Goal: Task Accomplishment & Management: Use online tool/utility

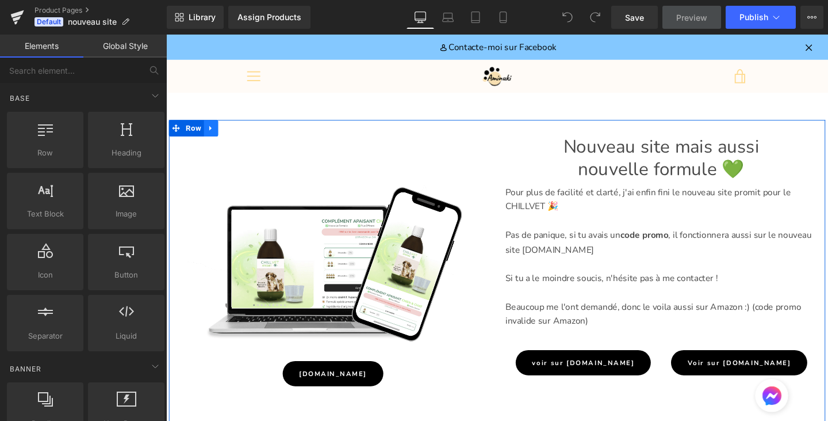
click at [213, 132] on icon at bounding box center [213, 133] width 8 height 9
click at [244, 131] on icon at bounding box center [243, 133] width 8 height 8
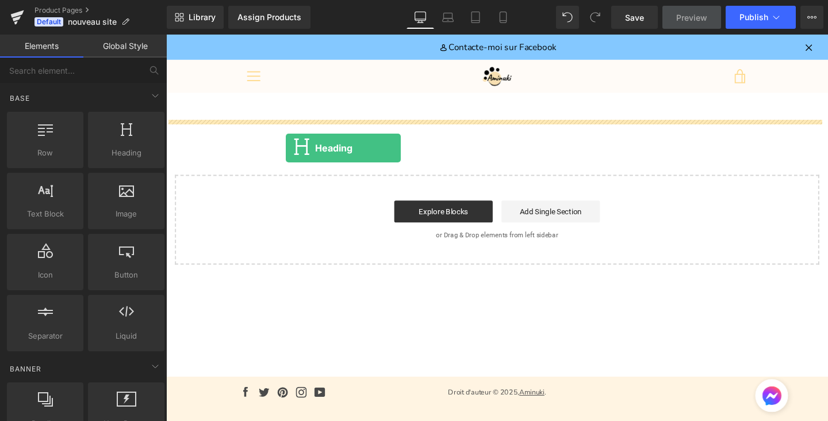
drag, startPoint x: 280, startPoint y: 187, endPoint x: 293, endPoint y: 152, distance: 37.0
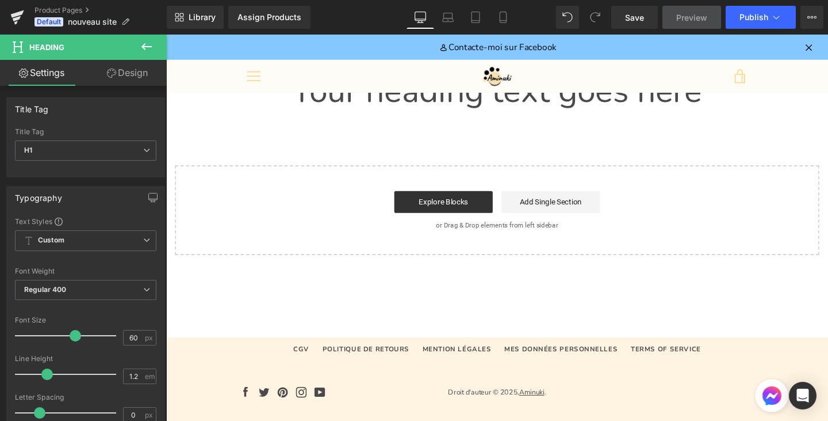
scroll to position [48, 0]
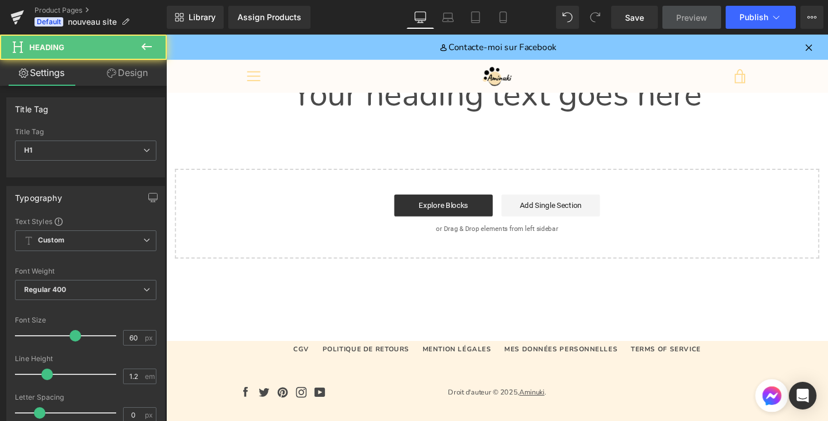
click at [494, 106] on h1 "Your heading text goes here" at bounding box center [514, 97] width 696 height 41
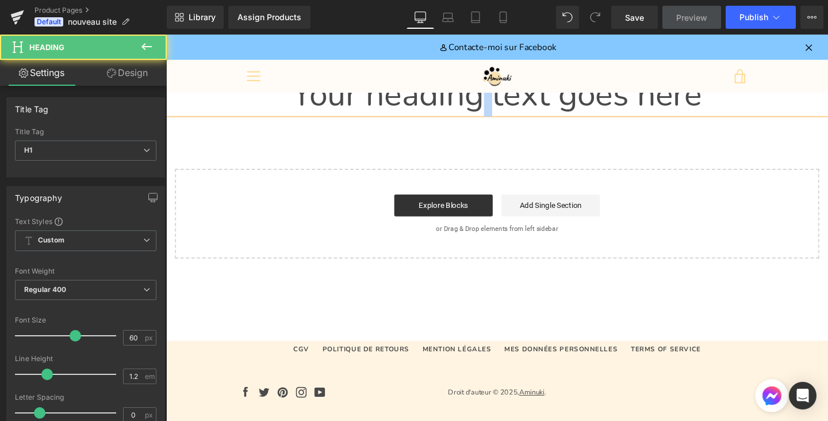
click at [494, 106] on h1 "Your heading text goes here" at bounding box center [514, 97] width 696 height 41
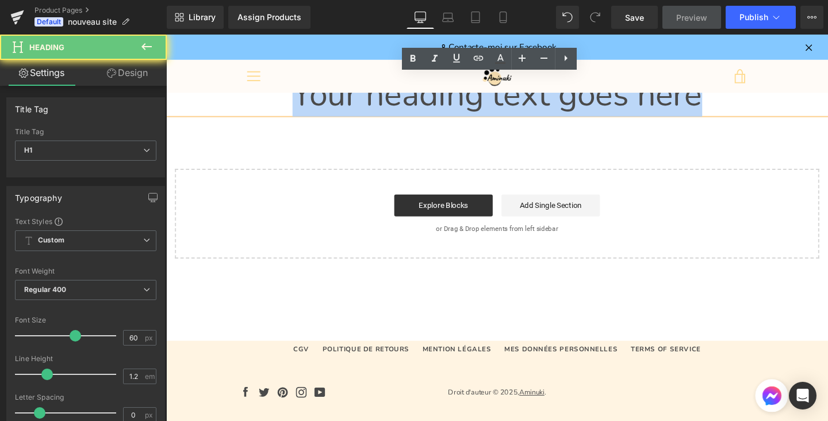
click at [494, 106] on h1 "Your heading text goes here" at bounding box center [514, 97] width 696 height 41
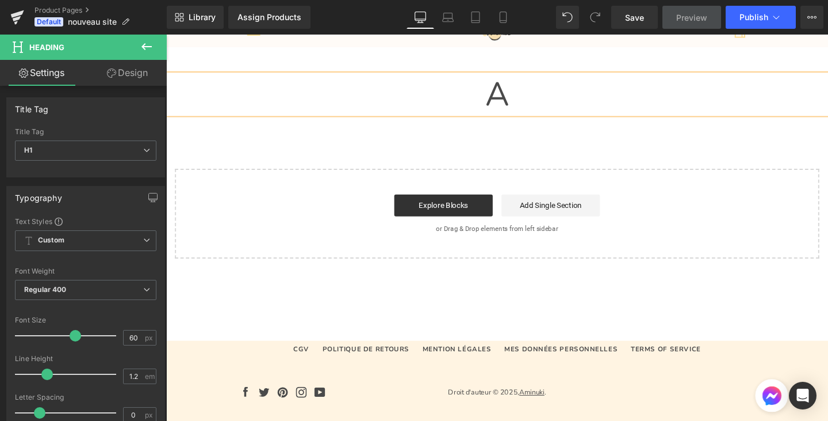
scroll to position [0, 0]
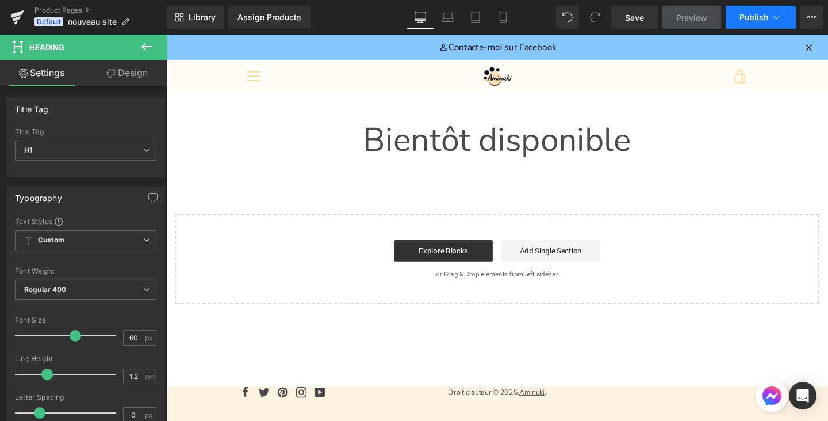
click at [746, 18] on span "Publish" at bounding box center [754, 17] width 29 height 9
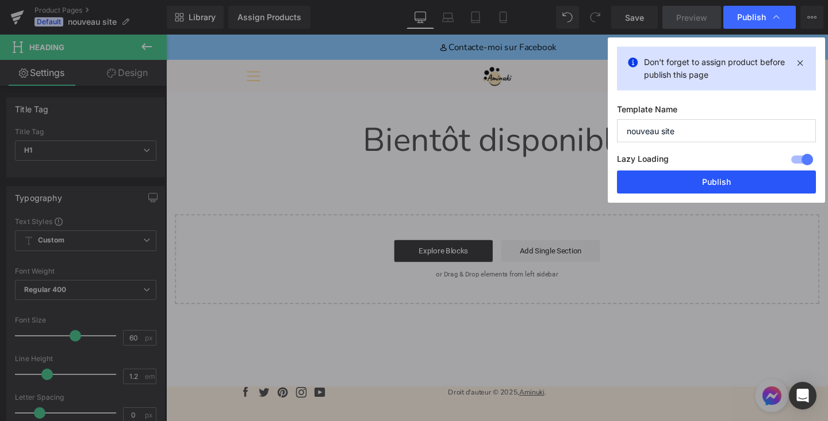
click at [668, 179] on button "Publish" at bounding box center [716, 181] width 199 height 23
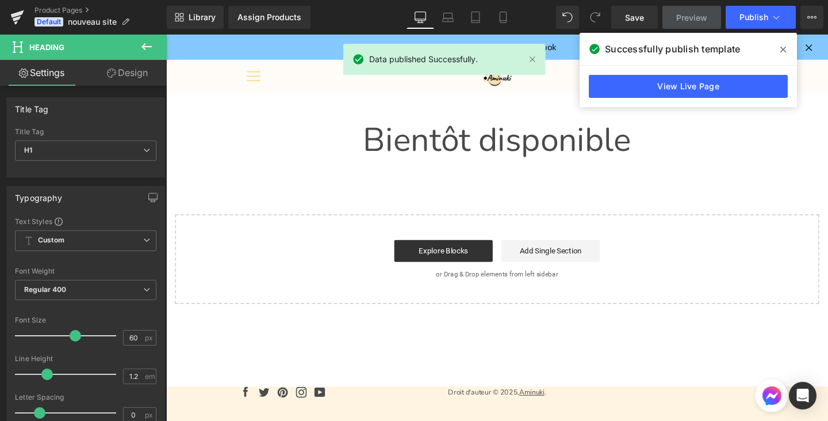
click at [782, 53] on icon at bounding box center [784, 49] width 6 height 9
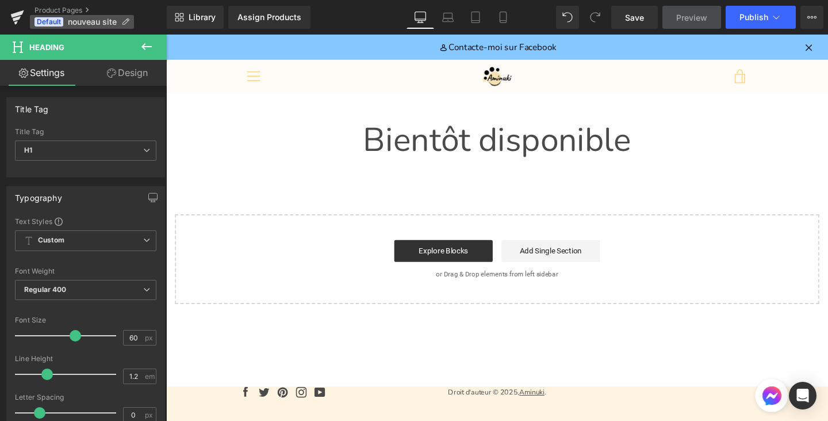
click at [95, 22] on span "nouveau site" at bounding box center [92, 21] width 49 height 9
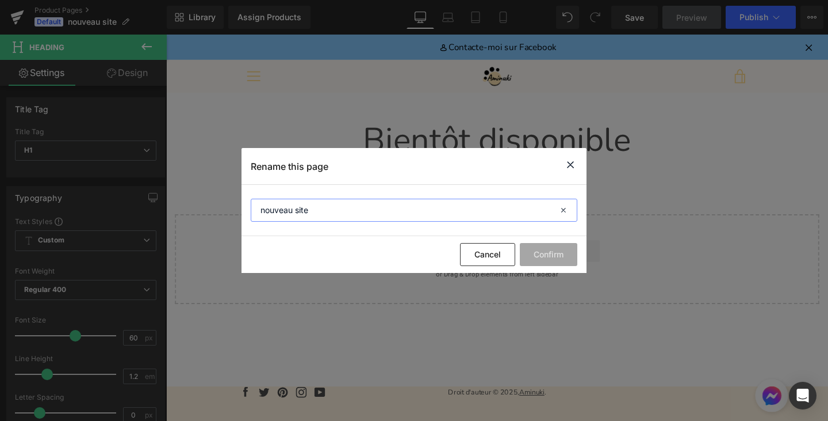
drag, startPoint x: 318, startPoint y: 215, endPoint x: 215, endPoint y: 199, distance: 104.8
click at [215, 199] on div "Rename this page nouveau site Cancel Confirm" at bounding box center [414, 210] width 828 height 421
type input "P"
type input "Comportement"
click at [324, 208] on input "Comportement" at bounding box center [414, 209] width 327 height 23
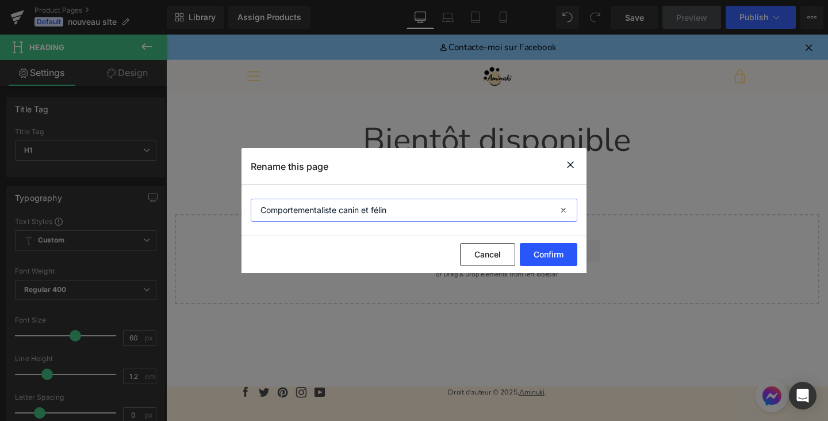
type input "Comportementaliste canin et félin"
click at [548, 250] on button "Confirm" at bounding box center [549, 254] width 58 height 23
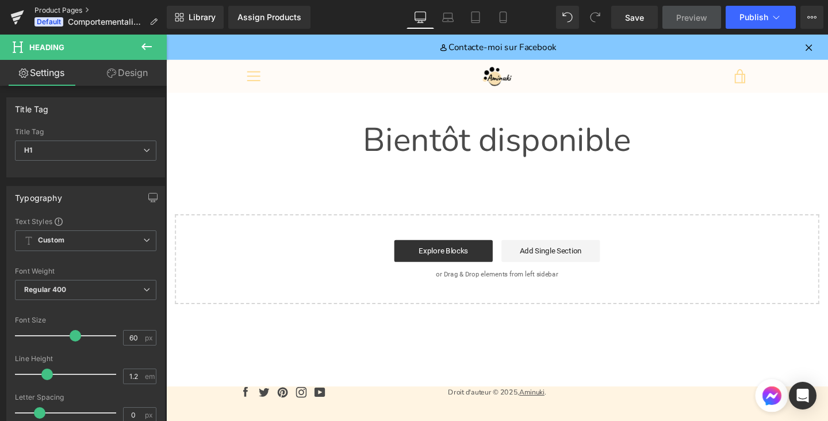
click at [39, 9] on link "Product Pages" at bounding box center [101, 10] width 132 height 9
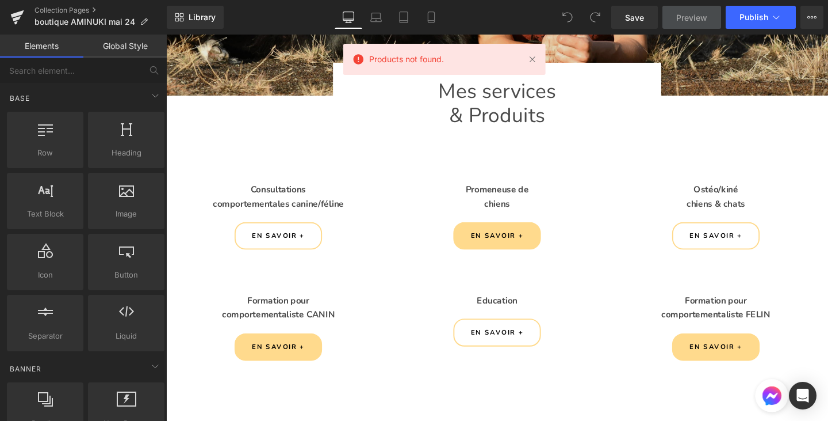
scroll to position [420, 0]
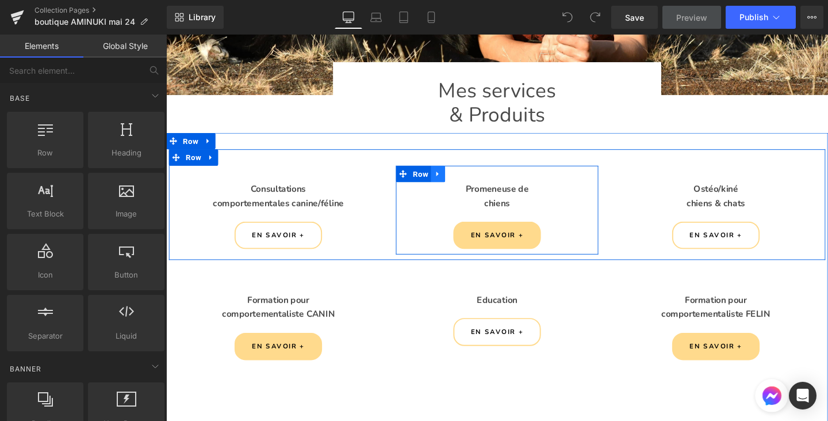
click at [445, 177] on link at bounding box center [452, 180] width 15 height 17
click at [478, 180] on link at bounding box center [482, 180] width 15 height 17
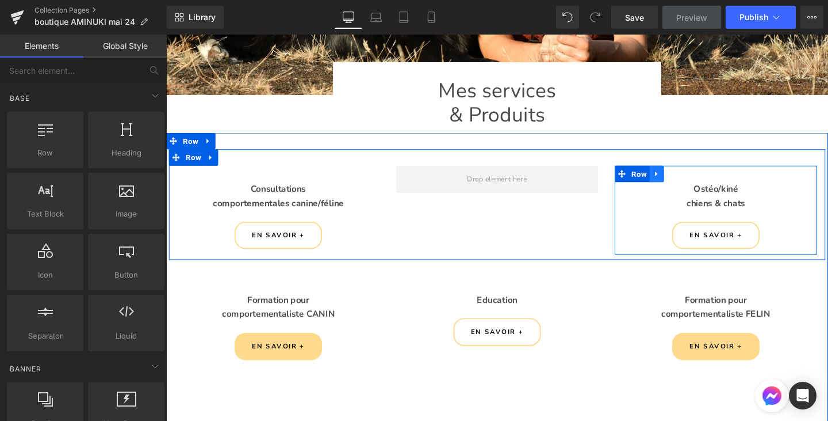
click at [682, 178] on link at bounding box center [682, 180] width 15 height 17
click at [708, 177] on icon at bounding box center [712, 181] width 8 height 8
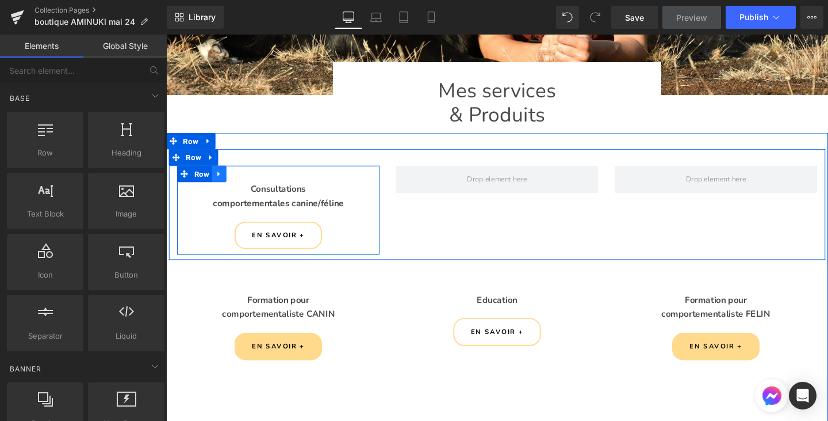
click at [223, 175] on link at bounding box center [222, 180] width 15 height 17
click at [236, 181] on link at bounding box center [237, 180] width 15 height 17
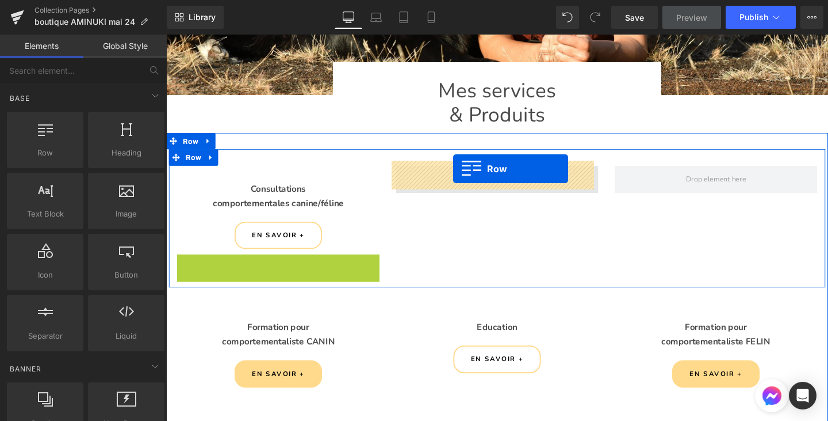
drag, startPoint x: 181, startPoint y: 271, endPoint x: 468, endPoint y: 175, distance: 302.5
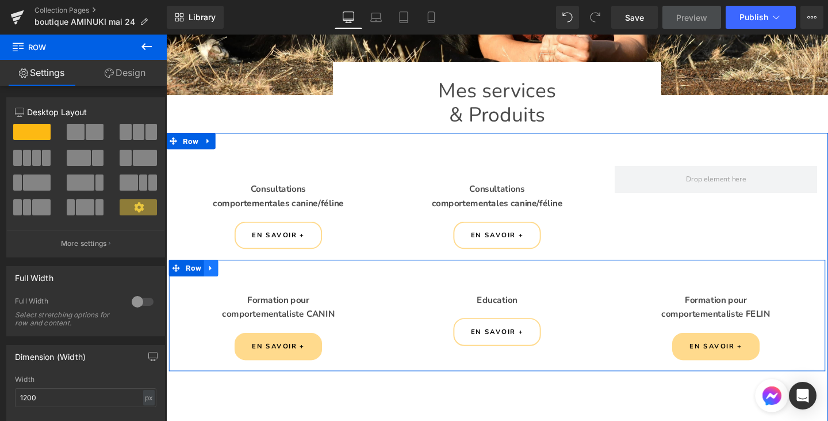
click at [212, 276] on icon at bounding box center [213, 280] width 8 height 9
click at [239, 276] on icon at bounding box center [243, 280] width 8 height 8
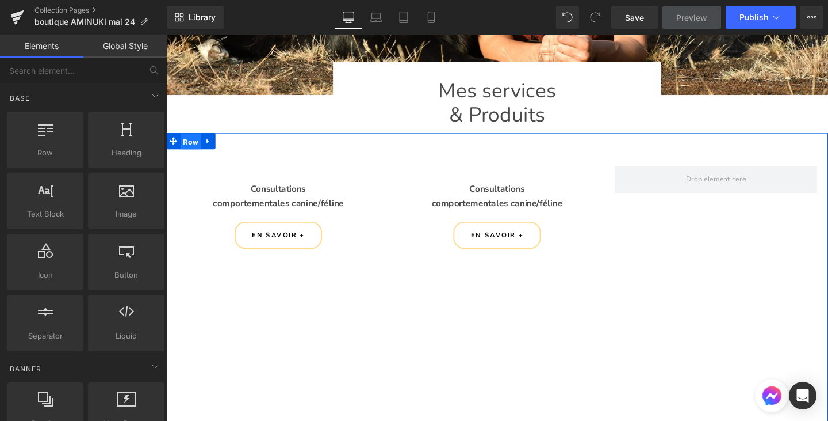
click at [182, 145] on span "Row" at bounding box center [192, 146] width 22 height 17
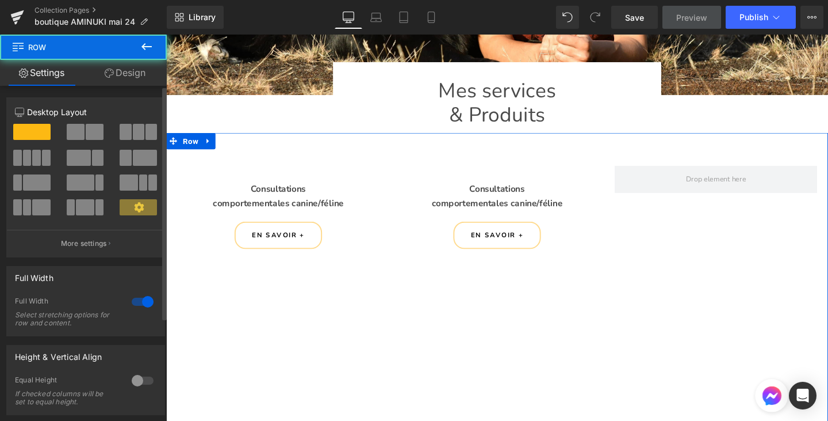
click at [82, 136] on button at bounding box center [86, 132] width 39 height 16
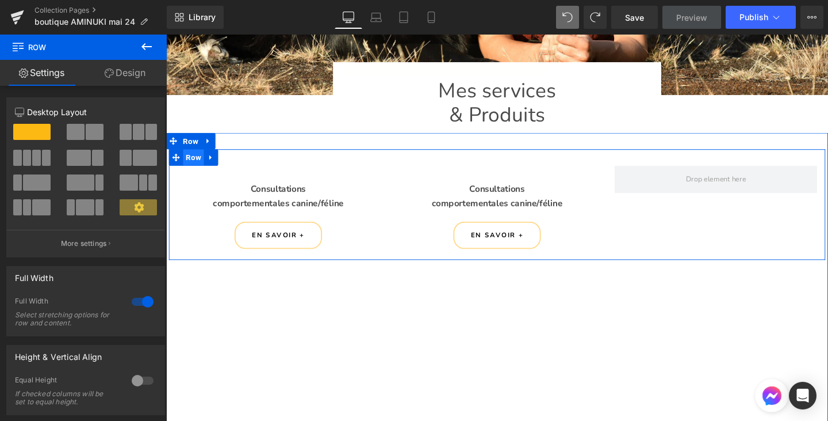
click at [194, 158] on span "Row" at bounding box center [195, 163] width 22 height 17
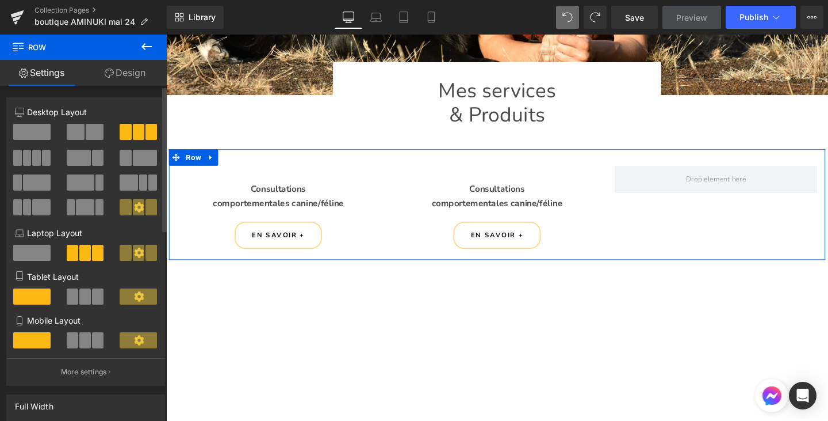
click at [91, 128] on span at bounding box center [95, 132] width 18 height 16
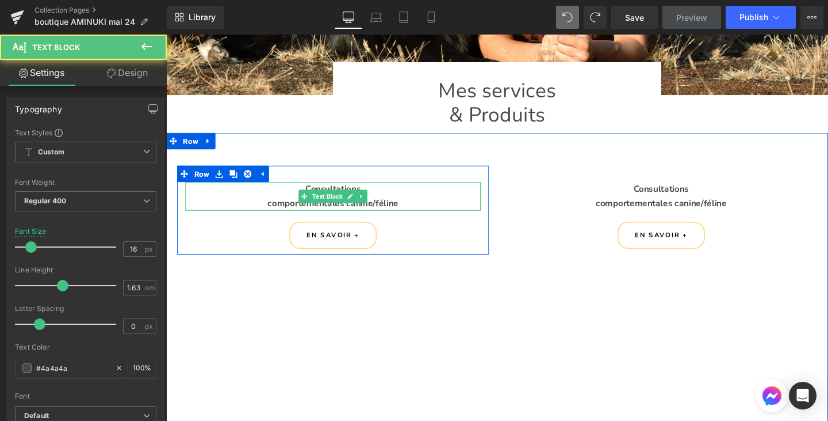
click at [418, 198] on div "Consultations comportementales canine/féline" at bounding box center [341, 204] width 311 height 30
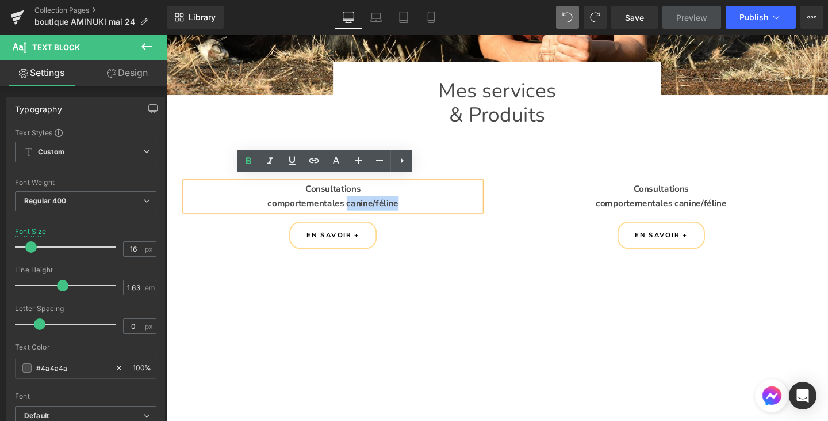
drag, startPoint x: 418, startPoint y: 204, endPoint x: 353, endPoint y: 201, distance: 65.6
click at [353, 204] on div "comportementales canine/féline" at bounding box center [341, 211] width 311 height 15
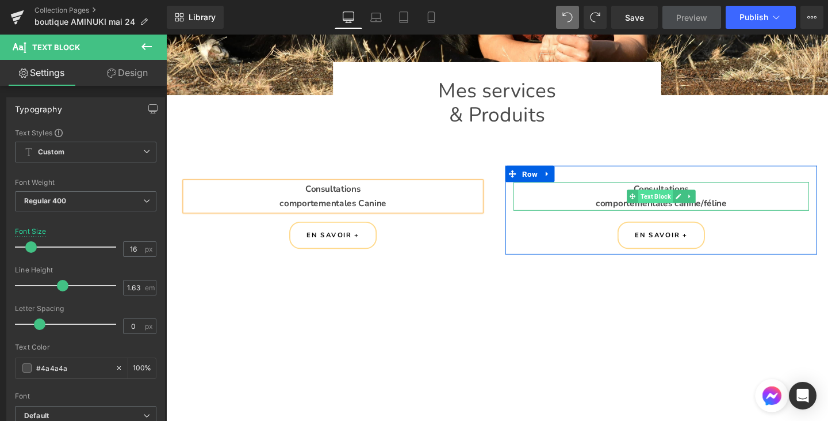
click at [672, 197] on span "Text Block" at bounding box center [681, 204] width 36 height 14
click at [702, 201] on icon at bounding box center [705, 204] width 6 height 7
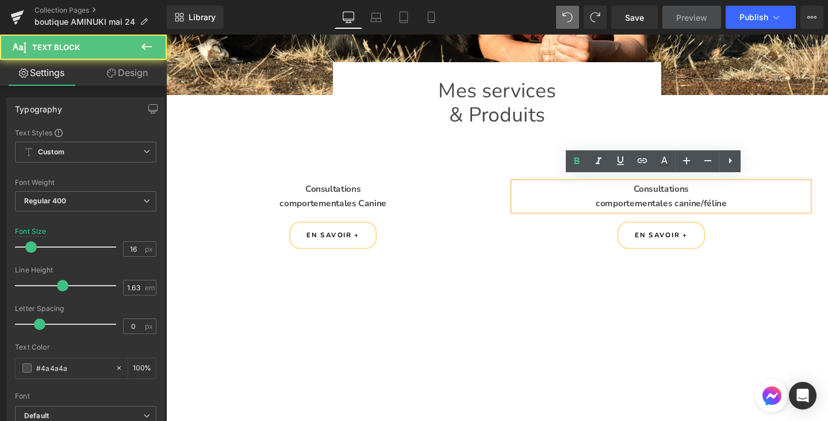
click at [751, 204] on div "comportementales canine/féline" at bounding box center [687, 211] width 311 height 15
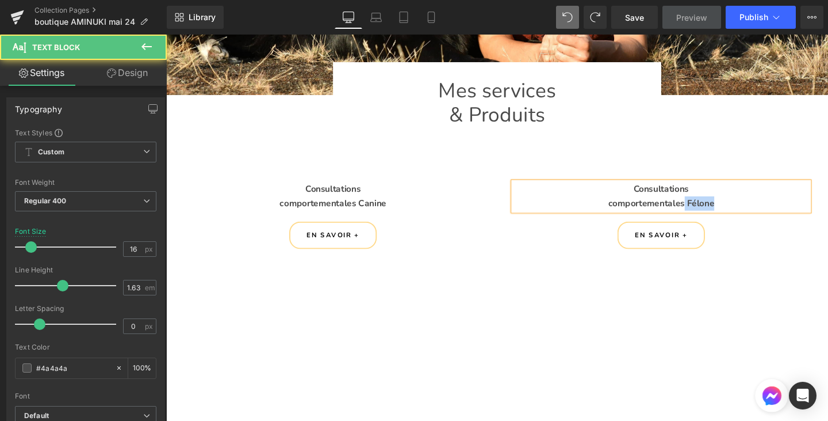
drag, startPoint x: 753, startPoint y: 205, endPoint x: 708, endPoint y: 205, distance: 45.4
click at [708, 205] on div "comportementales Félone" at bounding box center [687, 211] width 311 height 15
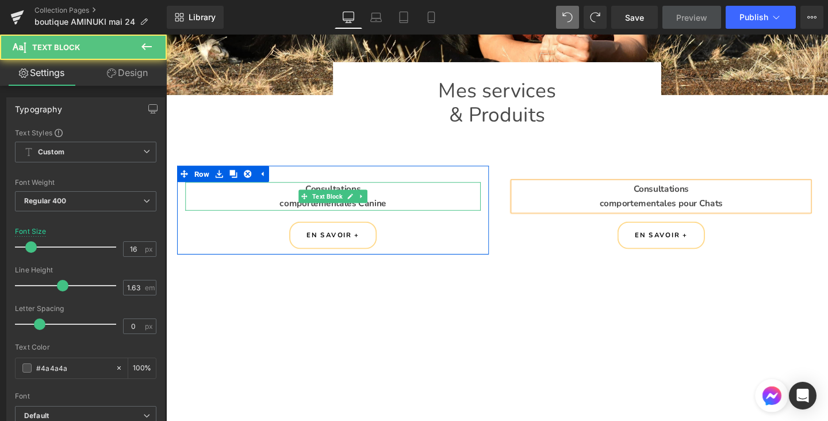
click at [405, 204] on div "comportementales Canine" at bounding box center [341, 211] width 311 height 15
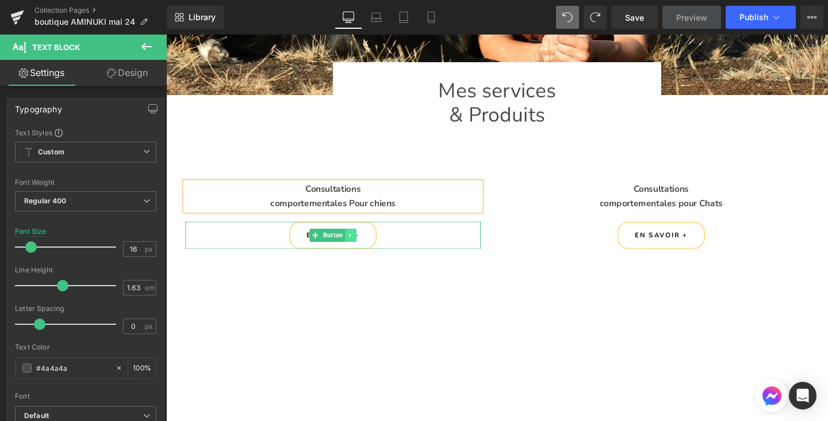
click at [354, 242] on link at bounding box center [360, 245] width 12 height 14
click at [318, 245] on link "Button" at bounding box center [335, 245] width 37 height 14
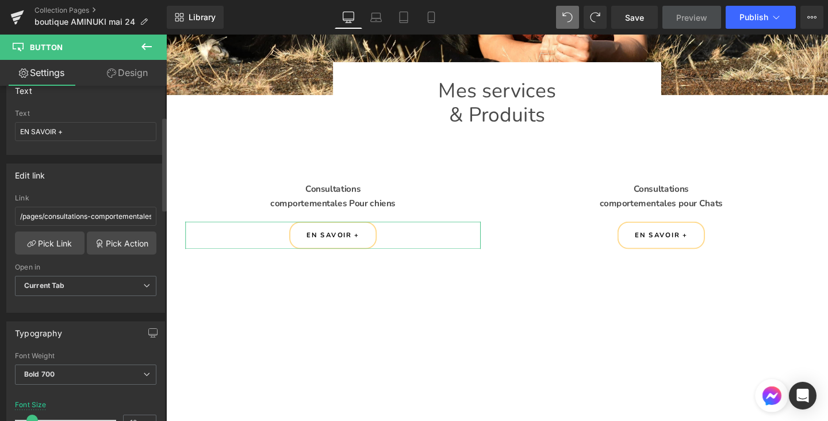
scroll to position [109, 0]
click at [62, 236] on link "Pick Link" at bounding box center [50, 242] width 70 height 23
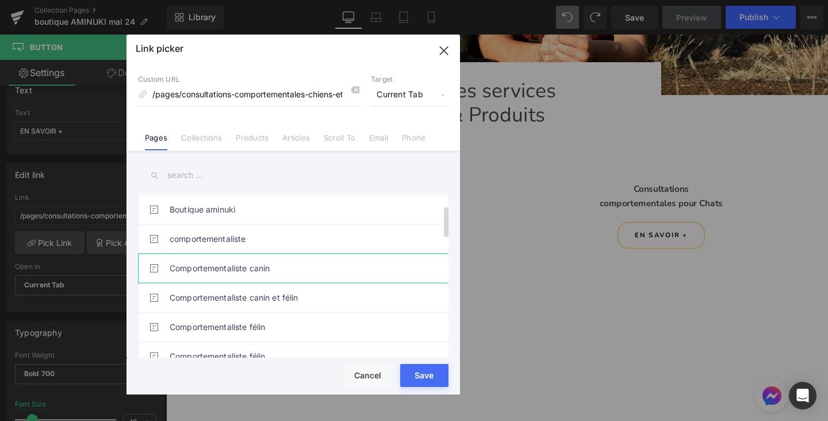
click at [232, 265] on link "Comportementaliste canin" at bounding box center [296, 268] width 253 height 29
type input "/pages/comportementaliste-canin"
click at [419, 375] on div "Loading Product Data" at bounding box center [414, 375] width 83 height 13
click at [421, 376] on div "Loading Product Data" at bounding box center [414, 375] width 83 height 13
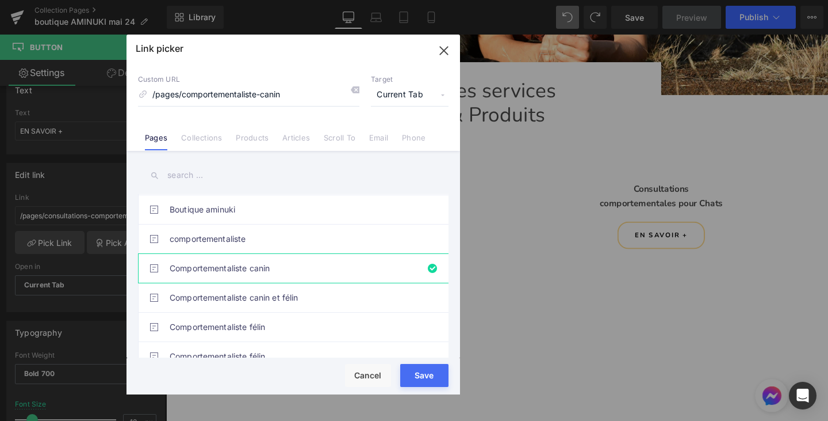
click at [421, 376] on div "Loading Product Data" at bounding box center [414, 375] width 83 height 13
type input "/pages/comportementaliste-canin"
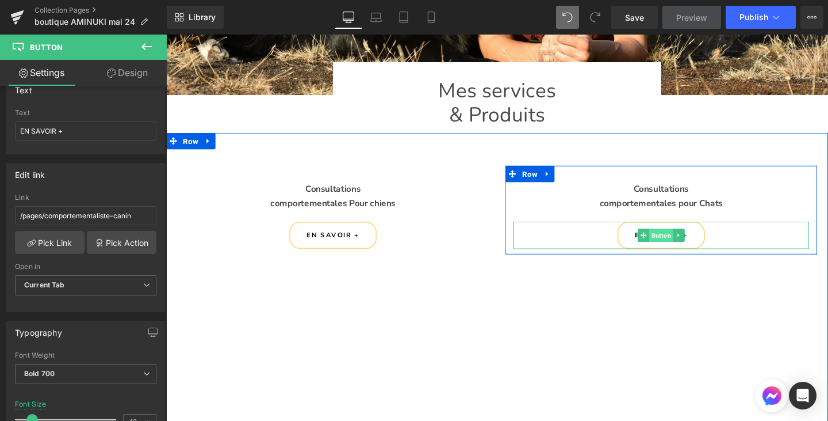
click at [685, 246] on span "Button" at bounding box center [686, 246] width 25 height 14
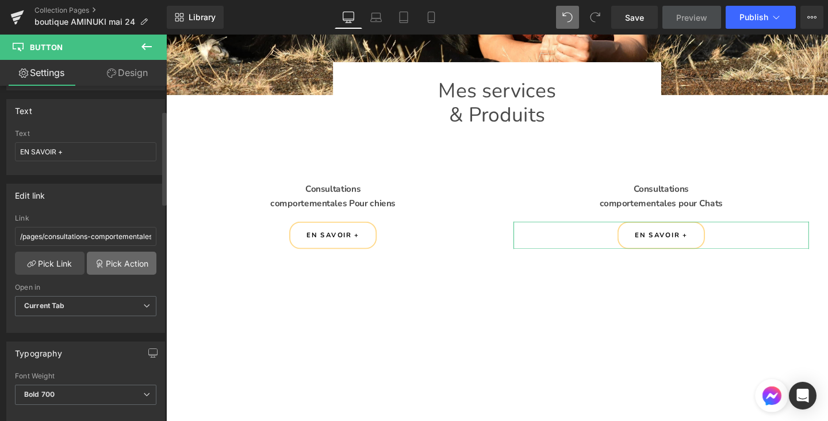
scroll to position [89, 0]
click at [43, 259] on link "Pick Link" at bounding box center [50, 262] width 70 height 23
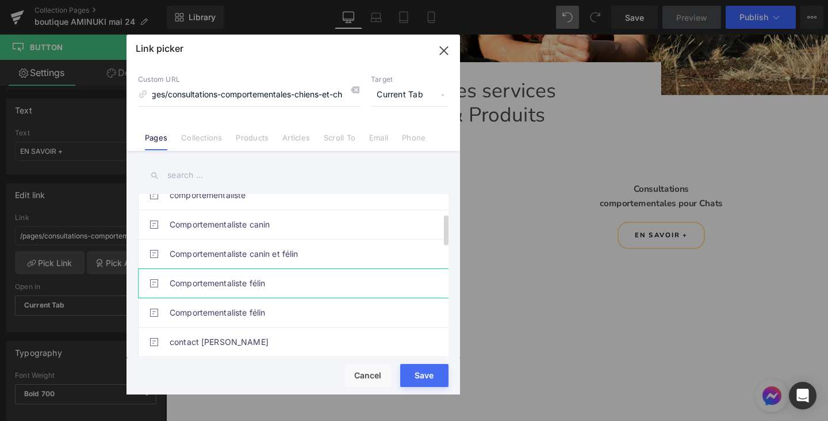
scroll to position [0, 0]
click at [270, 276] on link "Comportementaliste félin" at bounding box center [296, 283] width 253 height 29
type input "/pages/comportementaliste-chats"
click at [415, 373] on div "Loading Product Data" at bounding box center [414, 375] width 83 height 13
type input "/pages/comportementaliste-chats"
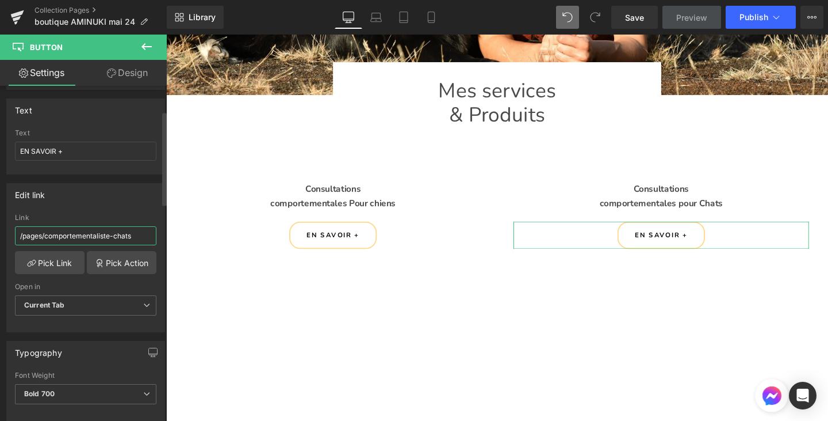
click at [121, 230] on input "/pages/comportementaliste-chats" at bounding box center [86, 235] width 142 height 19
click at [750, 25] on button "Publish" at bounding box center [761, 17] width 70 height 23
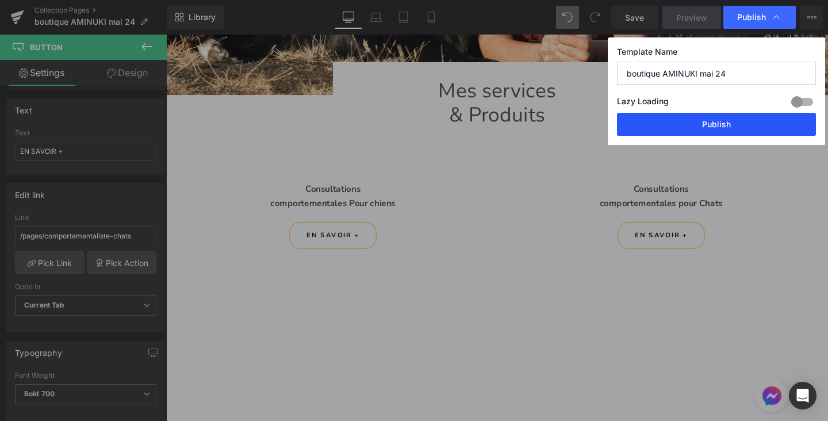
click at [757, 122] on button "Publish" at bounding box center [716, 124] width 199 height 23
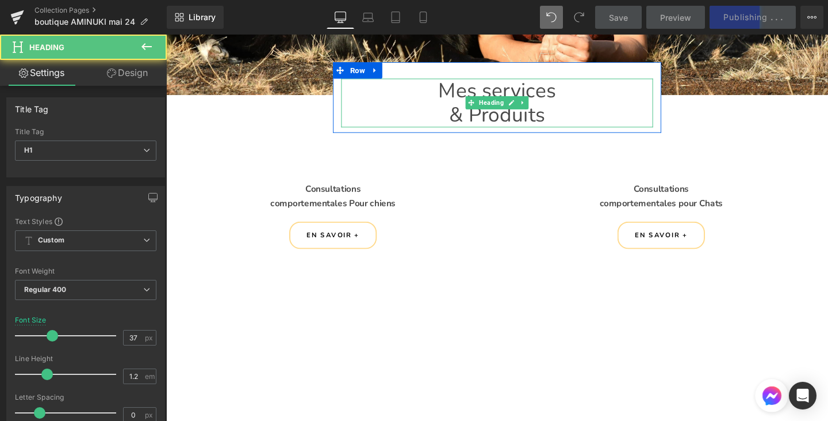
click at [562, 114] on h1 "& Produits" at bounding box center [514, 118] width 328 height 25
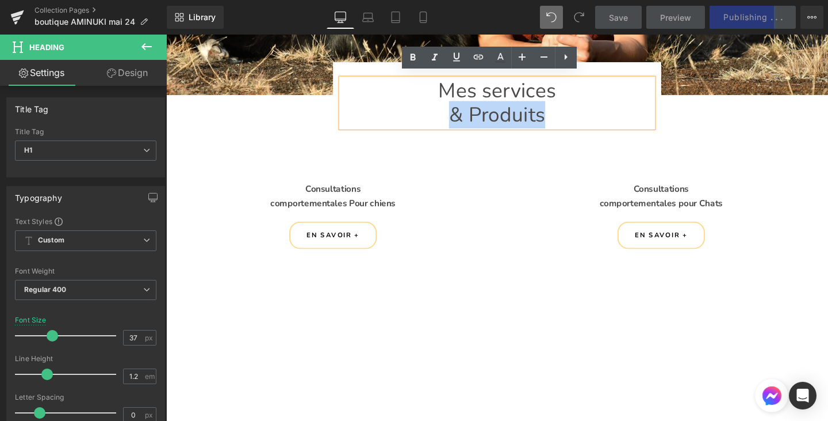
drag, startPoint x: 562, startPoint y: 114, endPoint x: 456, endPoint y: 108, distance: 106.6
click at [456, 108] on h1 "& Produits" at bounding box center [514, 118] width 328 height 25
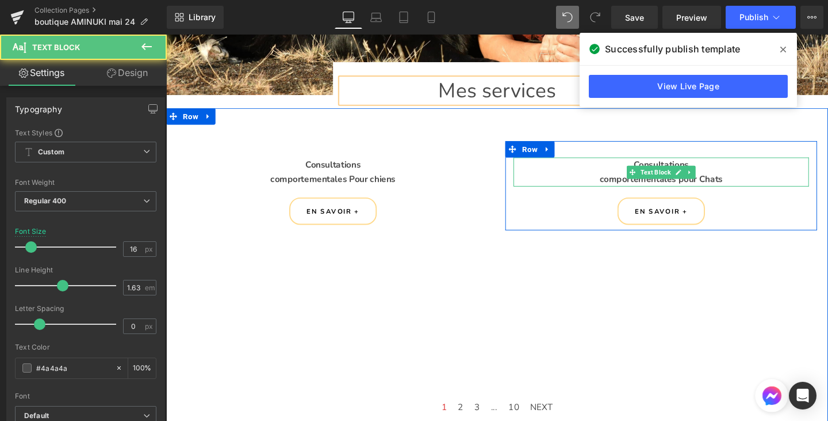
click at [723, 180] on strong "comportementales pour Chats" at bounding box center [686, 186] width 129 height 13
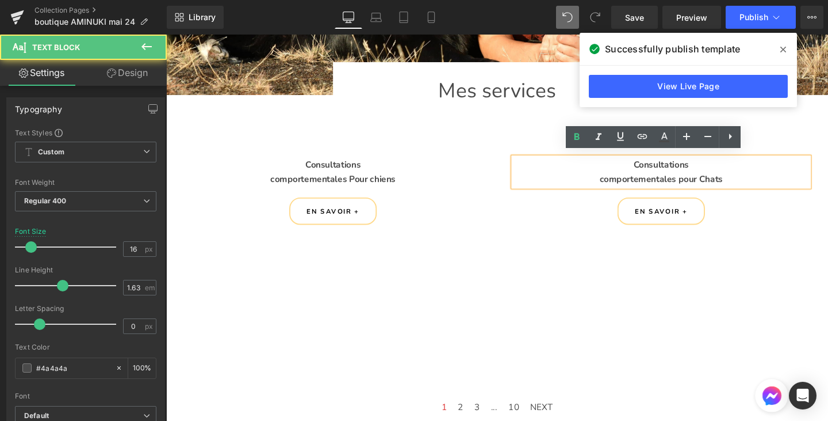
click at [706, 180] on strong "comportementales pour Chats" at bounding box center [686, 186] width 129 height 13
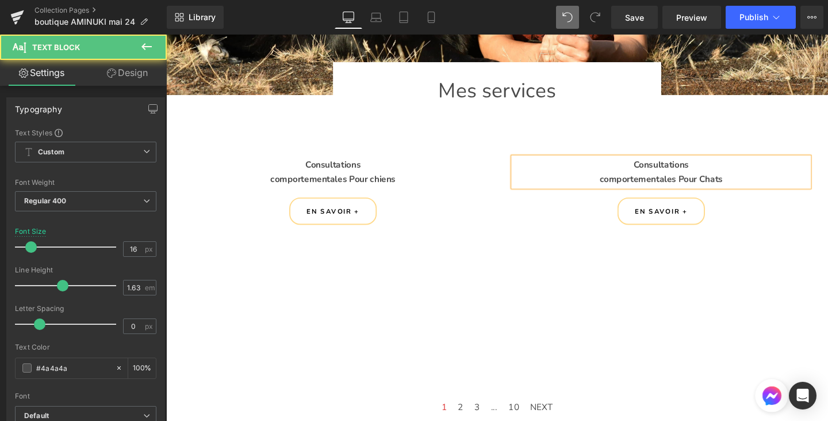
click at [728, 180] on strong "comportementales Pour Chats" at bounding box center [686, 186] width 129 height 13
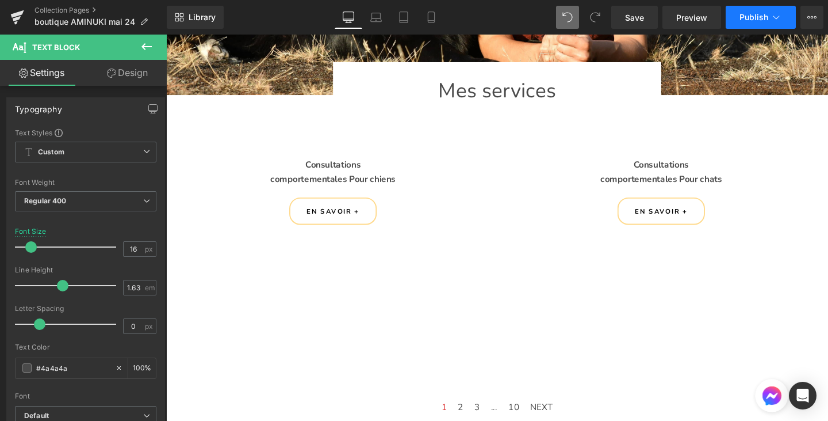
click at [760, 16] on span "Publish" at bounding box center [754, 17] width 29 height 9
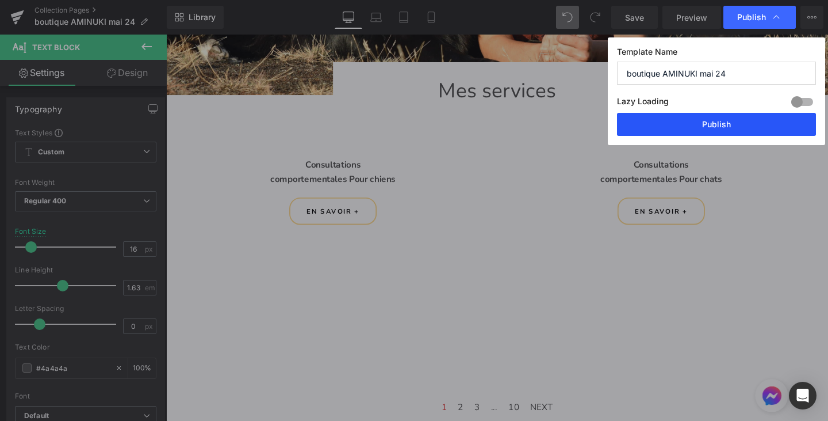
click at [703, 124] on button "Publish" at bounding box center [716, 124] width 199 height 23
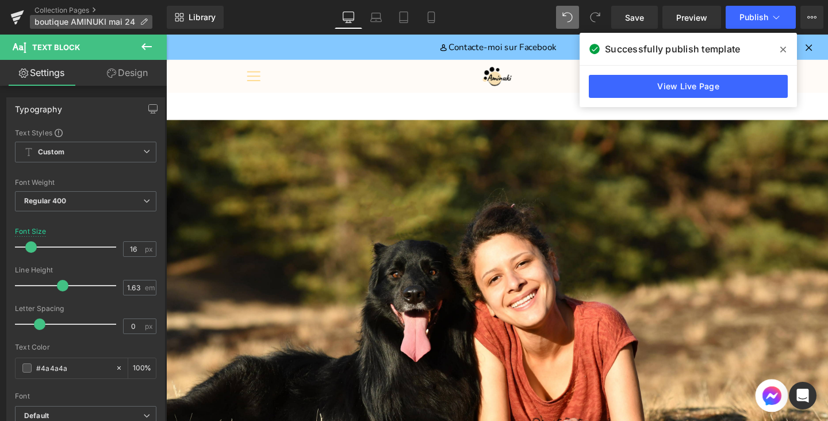
click at [89, 20] on span "boutique AMINUKI mai 24" at bounding box center [85, 21] width 101 height 9
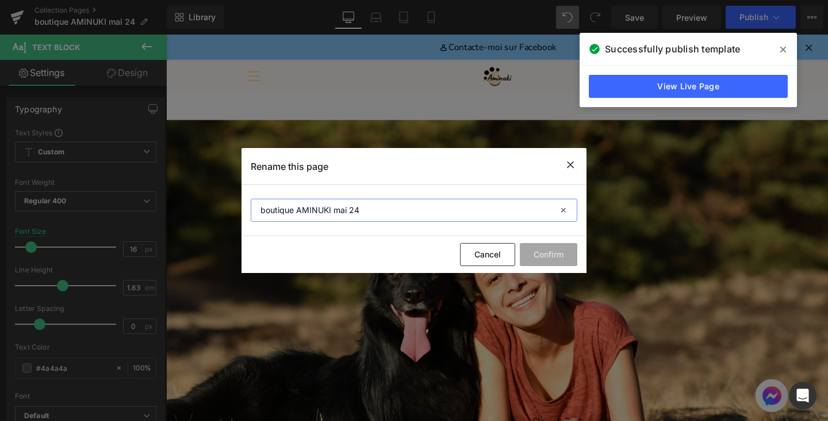
click at [386, 208] on input "boutique AMINUKI mai 24" at bounding box center [414, 209] width 327 height 23
type input "Mes services"
click at [544, 247] on button "Confirm" at bounding box center [549, 254] width 58 height 23
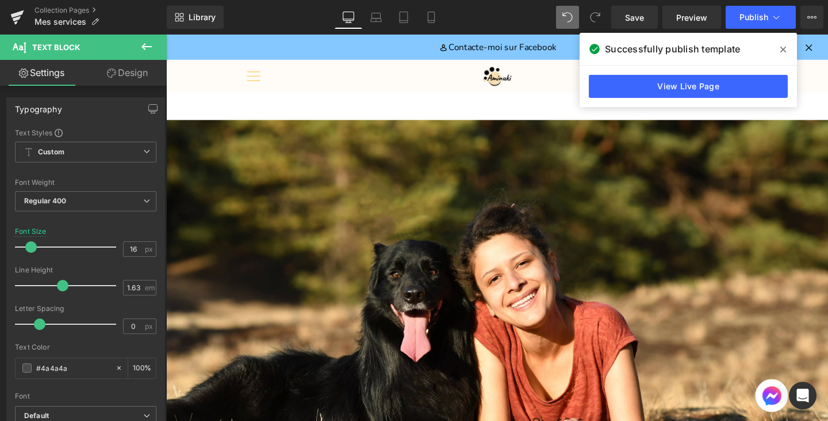
click at [143, 51] on icon at bounding box center [147, 47] width 14 height 14
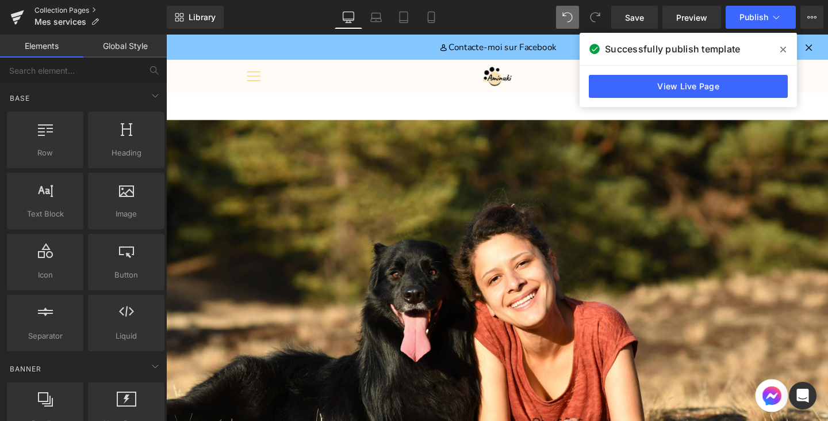
click at [56, 7] on link "Collection Pages" at bounding box center [101, 10] width 132 height 9
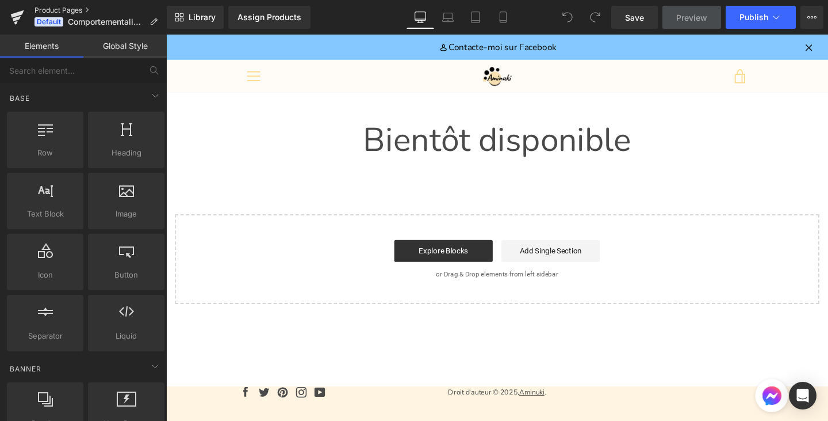
click at [62, 10] on link "Product Pages" at bounding box center [101, 10] width 132 height 9
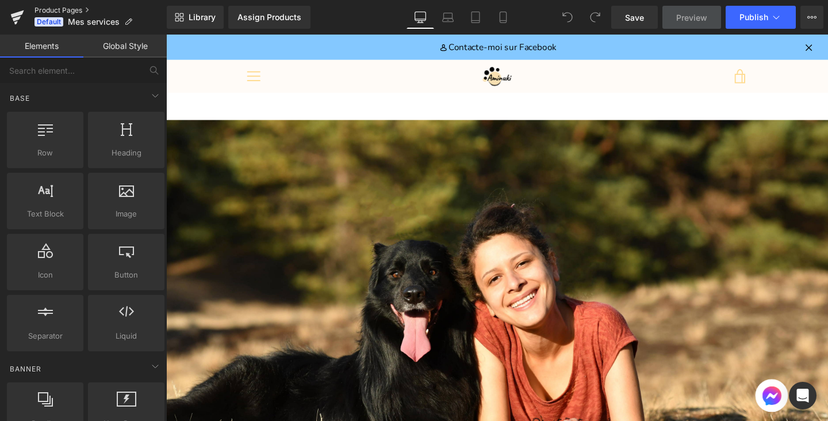
click at [44, 11] on link "Product Pages" at bounding box center [101, 10] width 132 height 9
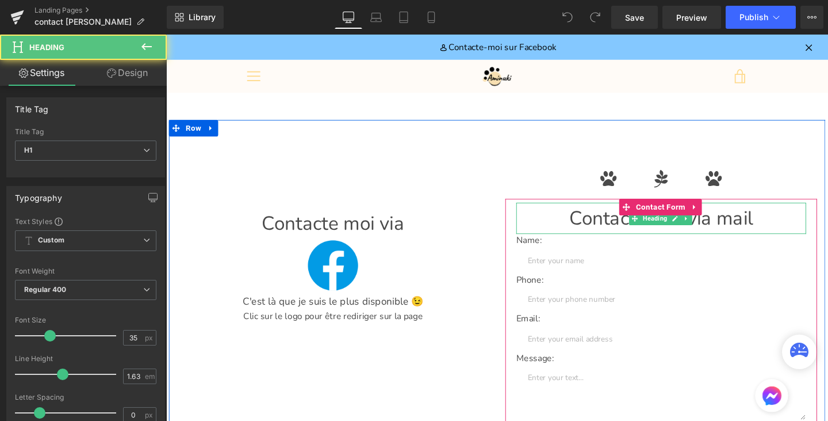
click at [760, 230] on h1 "Contacte moi via mail" at bounding box center [686, 227] width 305 height 33
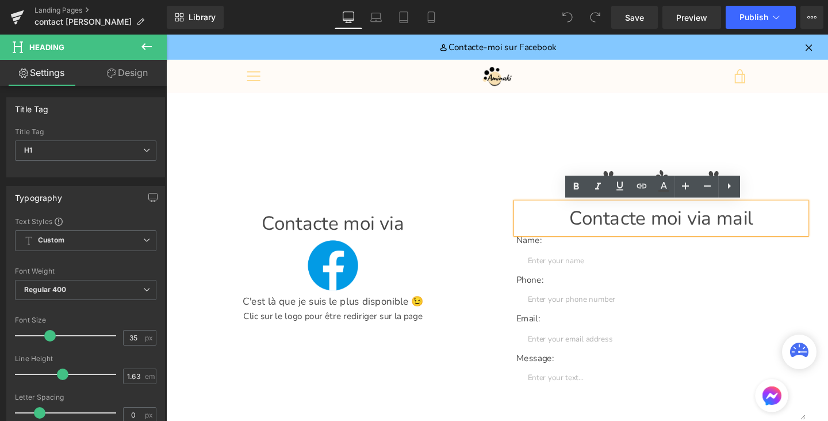
drag, startPoint x: 780, startPoint y: 231, endPoint x: 705, endPoint y: 229, distance: 75.4
click at [705, 229] on h1 "Contacte moi via mail" at bounding box center [686, 227] width 305 height 33
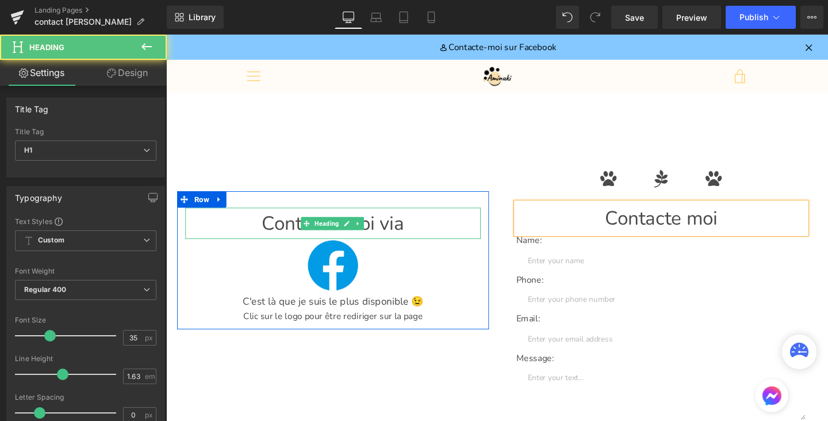
click at [418, 233] on h1 "Contacte moi via" at bounding box center [341, 232] width 311 height 33
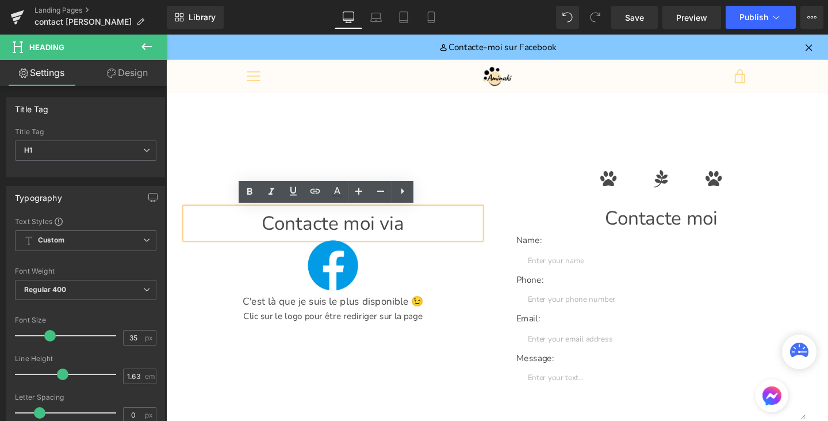
drag, startPoint x: 418, startPoint y: 233, endPoint x: 385, endPoint y: 232, distance: 32.8
click at [385, 232] on h1 "Contacte moi via" at bounding box center [341, 232] width 311 height 33
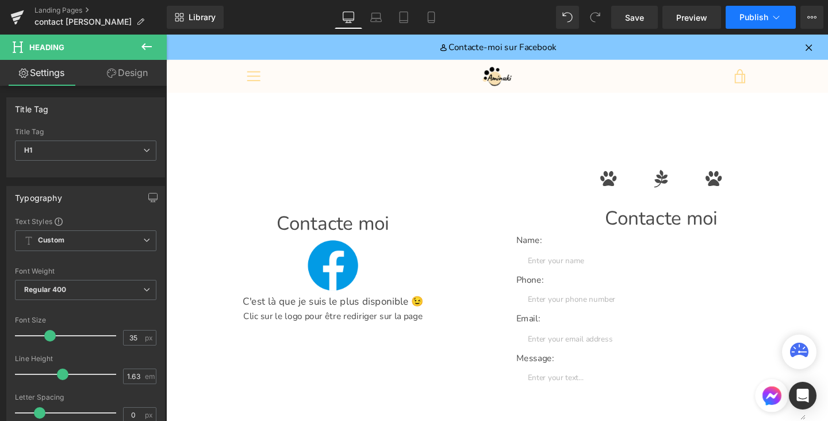
click at [750, 18] on span "Publish" at bounding box center [754, 17] width 29 height 9
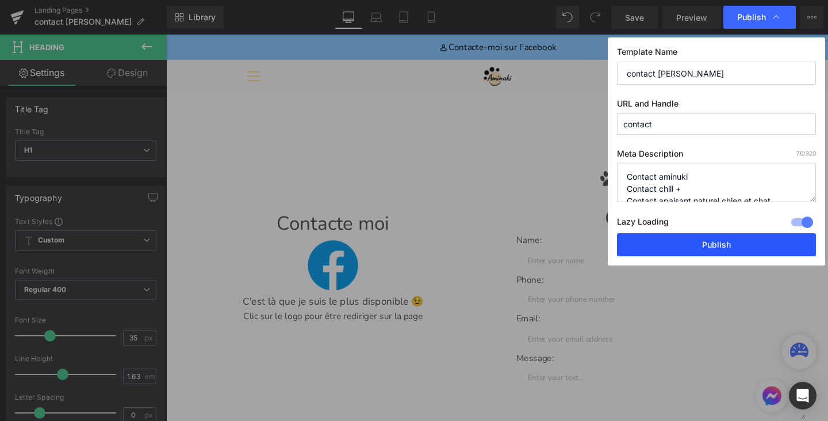
click at [690, 238] on button "Publish" at bounding box center [716, 244] width 199 height 23
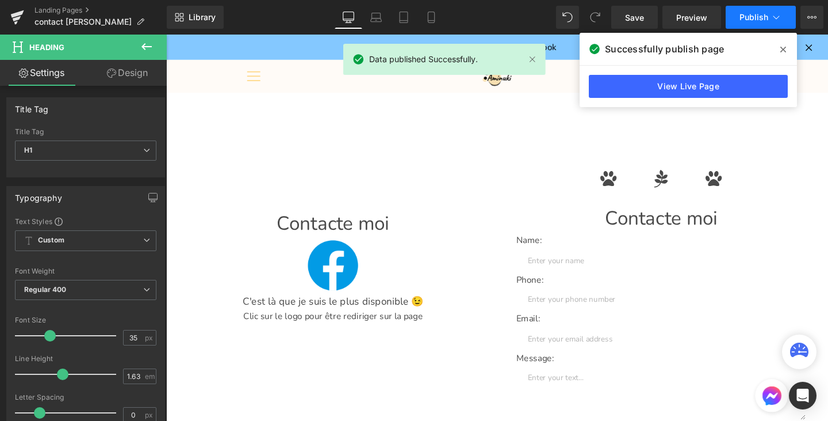
click at [769, 11] on button "Publish" at bounding box center [761, 17] width 70 height 23
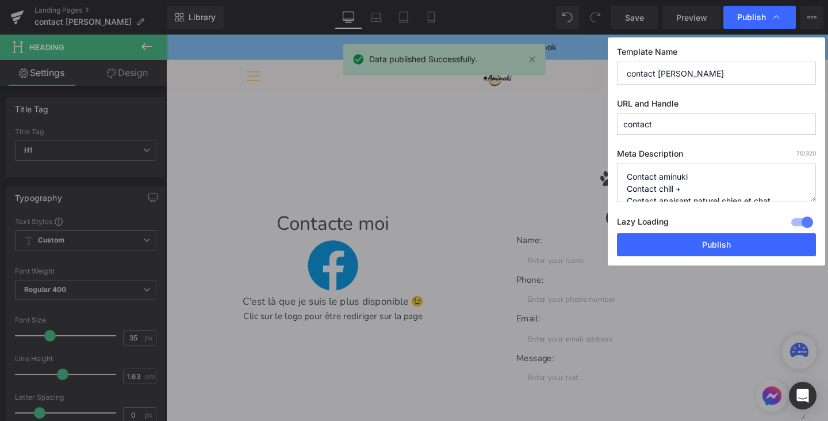
scroll to position [12, 0]
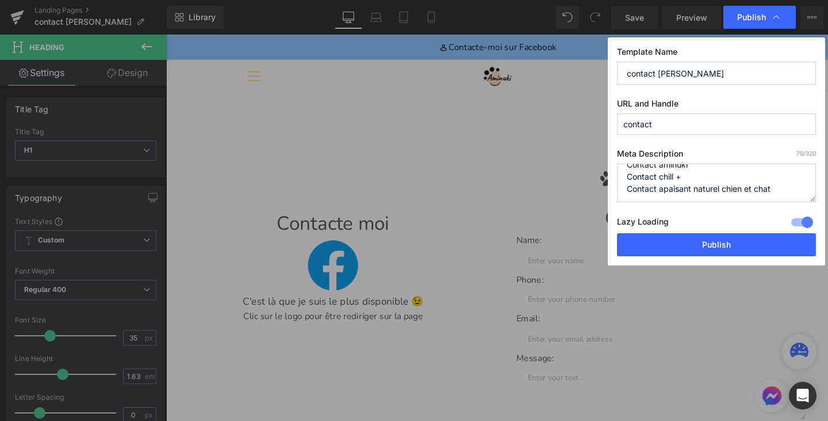
drag, startPoint x: 799, startPoint y: 181, endPoint x: 808, endPoint y: 209, distance: 29.1
click at [808, 209] on div "Meta Description 70 /320 Contact aminuki Contact chill + Contact apaisant natur…" at bounding box center [716, 190] width 199 height 85
type textarea "Contact [PERSON_NAME]"
click at [628, 121] on input "contact" at bounding box center [716, 123] width 199 height 21
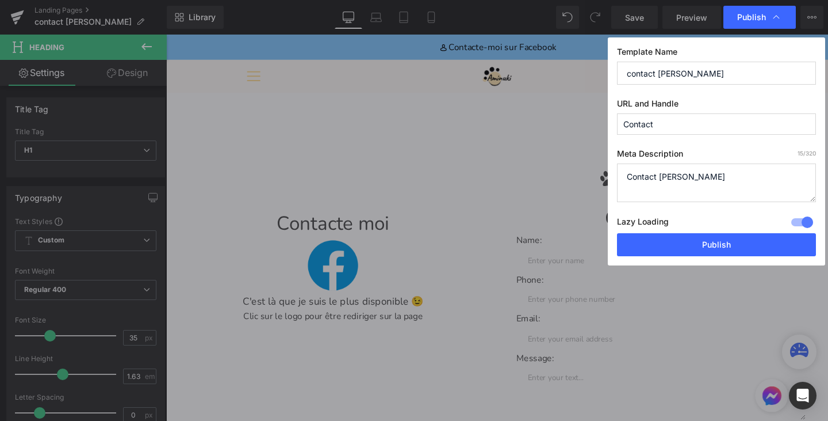
type input "contact"
click at [712, 246] on button "Publish" at bounding box center [716, 244] width 199 height 23
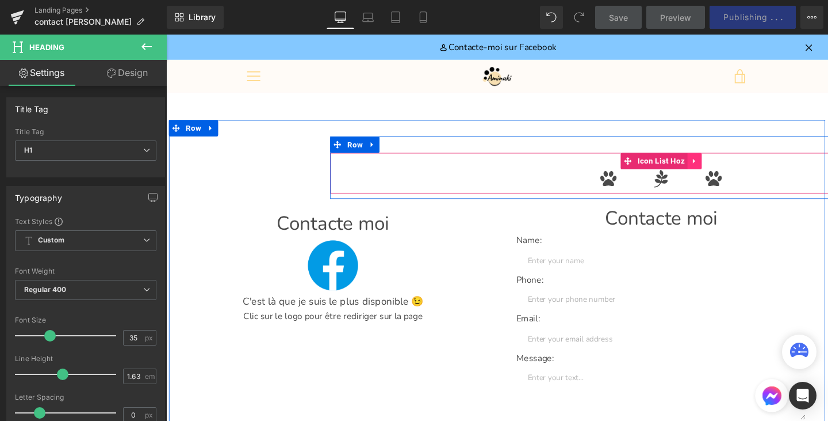
click at [719, 165] on icon at bounding box center [722, 167] width 8 height 9
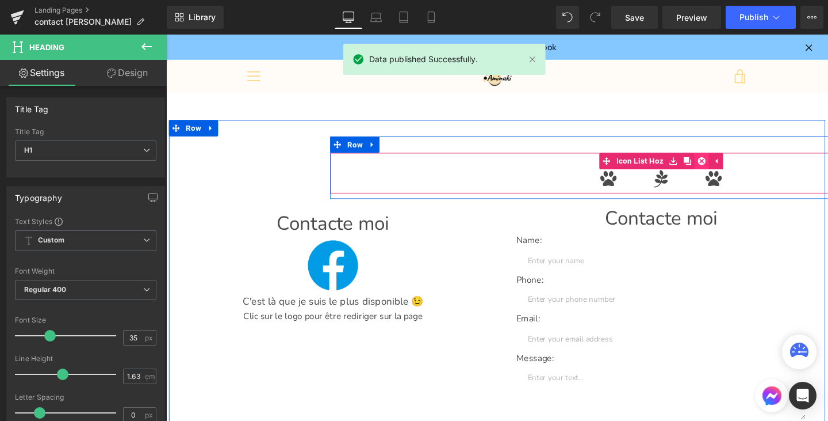
click at [727, 166] on icon at bounding box center [729, 167] width 8 height 8
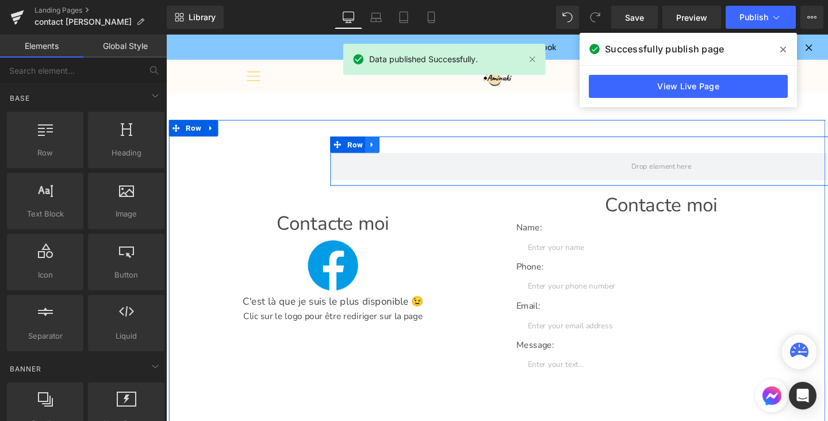
click at [379, 153] on icon at bounding box center [383, 150] width 8 height 9
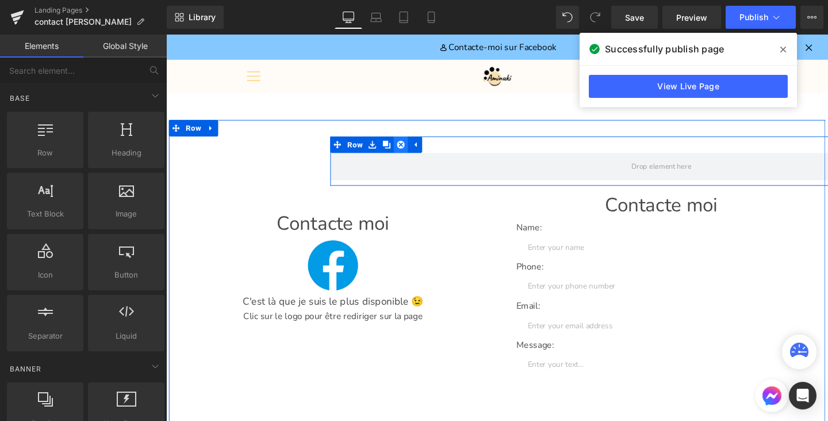
click at [415, 154] on link at bounding box center [413, 150] width 15 height 17
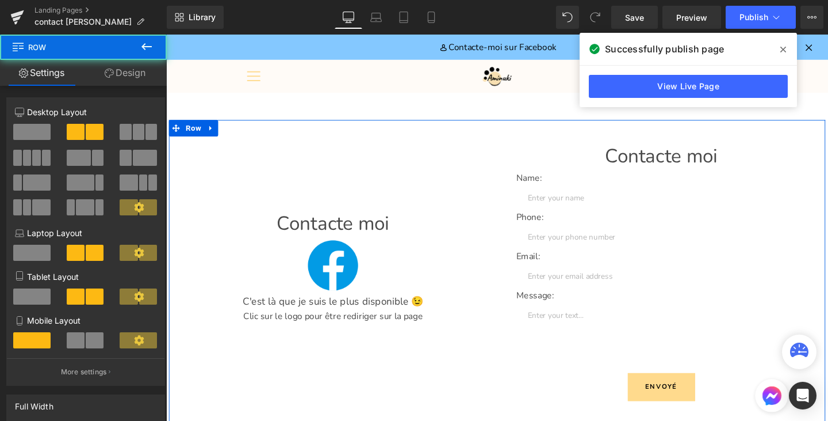
click at [310, 194] on div "Contacte moi Heading Image C'est là que je suis le plus disponible 😉 Heading Cl…" at bounding box center [341, 243] width 345 height 202
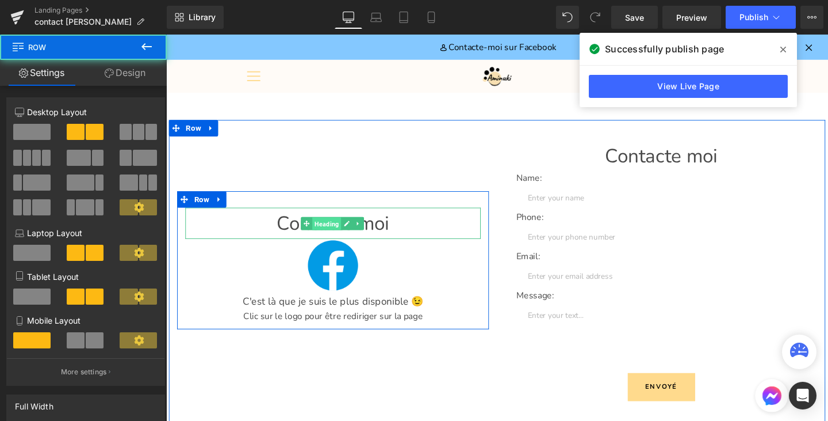
click at [320, 237] on span "Heading" at bounding box center [335, 233] width 30 height 14
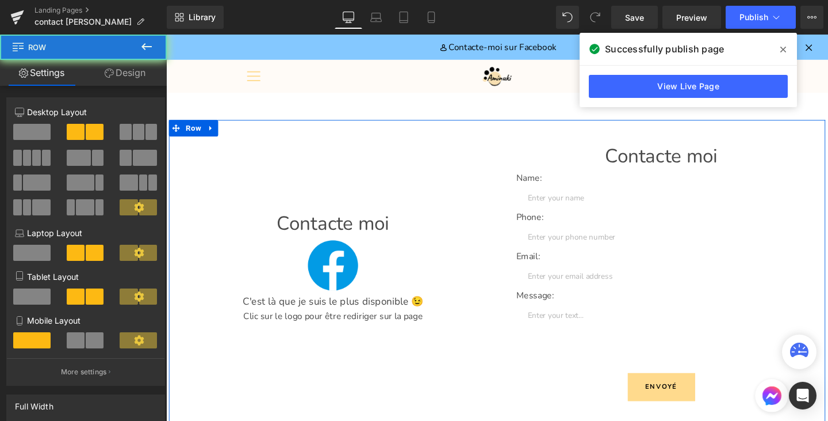
click at [267, 159] on div "Contacte moi Heading Image C'est là que je suis le plus disponible 😉 Heading Cl…" at bounding box center [341, 243] width 345 height 202
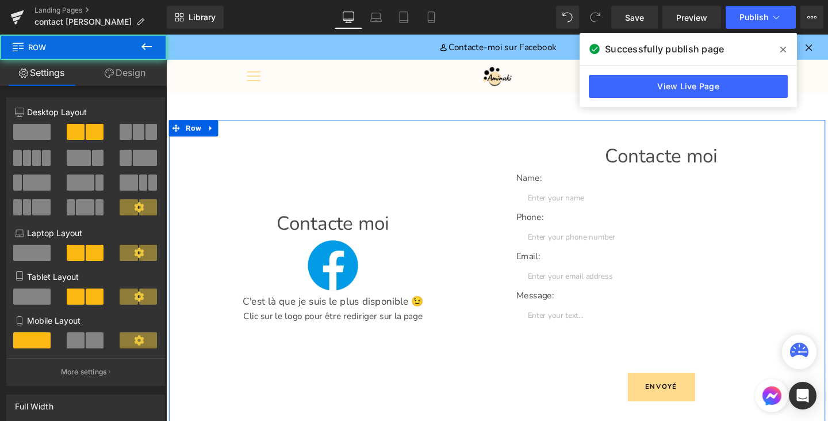
click at [277, 171] on div "Contacte moi Heading Image C'est là que je suis le plus disponible 😉 Heading Cl…" at bounding box center [341, 243] width 345 height 202
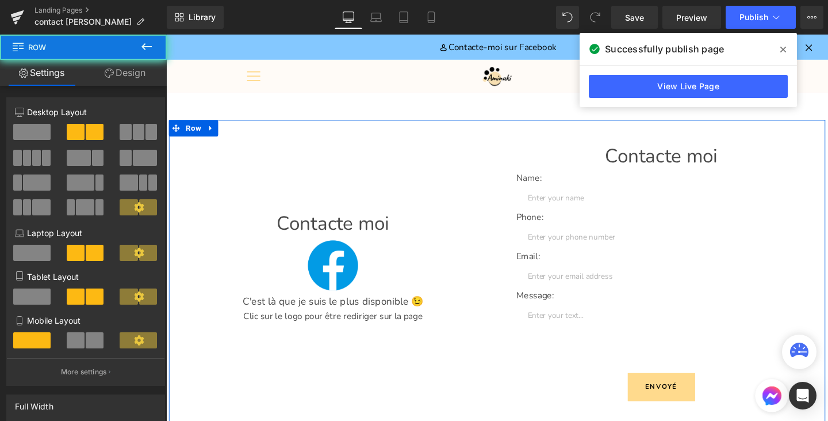
drag, startPoint x: 277, startPoint y: 171, endPoint x: 305, endPoint y: 170, distance: 28.2
click at [305, 170] on div "Contacte moi Heading Image C'est là que je suis le plus disponible 😉 Heading Cl…" at bounding box center [341, 243] width 345 height 202
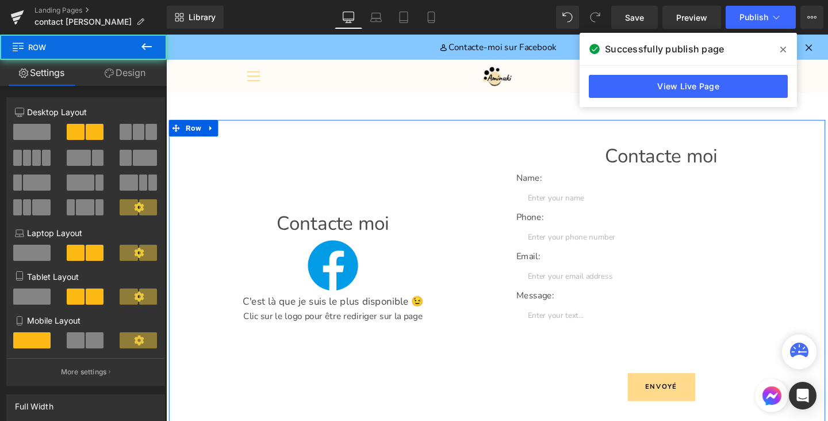
click at [305, 170] on div "Contacte moi Heading Image C'est là que je suis le plus disponible 😉 Heading Cl…" at bounding box center [341, 243] width 345 height 202
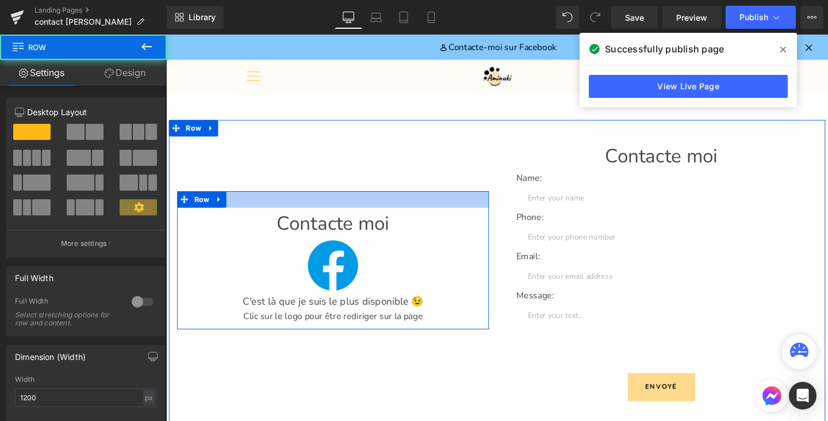
click at [280, 213] on div at bounding box center [342, 207] width 328 height 17
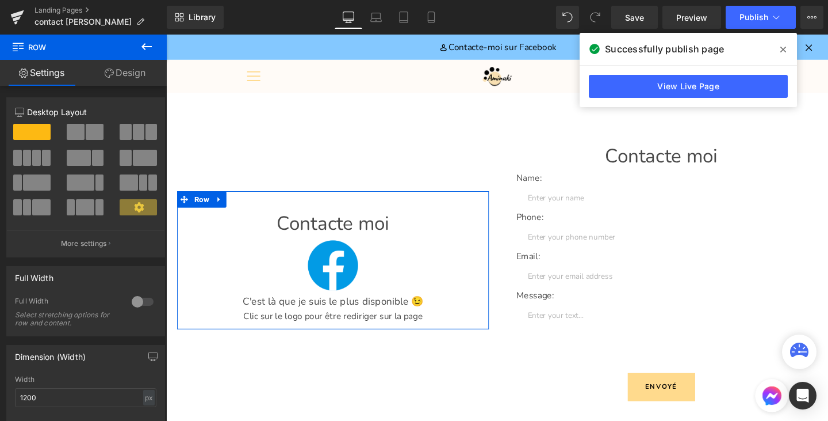
click at [134, 63] on link "Design" at bounding box center [124, 73] width 83 height 26
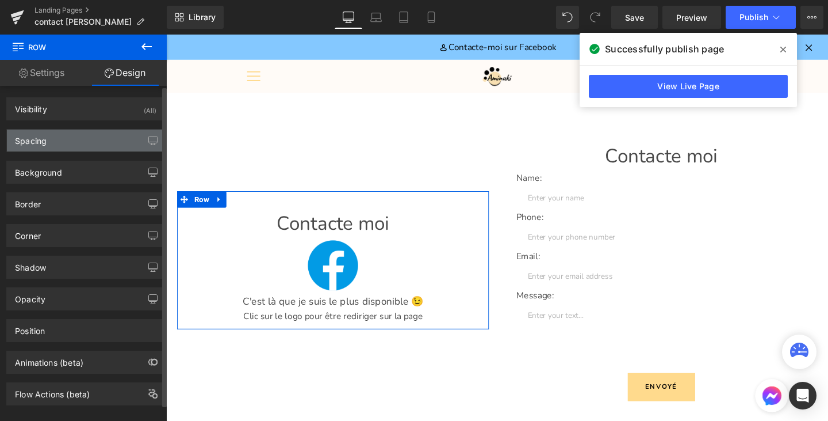
click at [98, 144] on div "Spacing" at bounding box center [86, 140] width 158 height 22
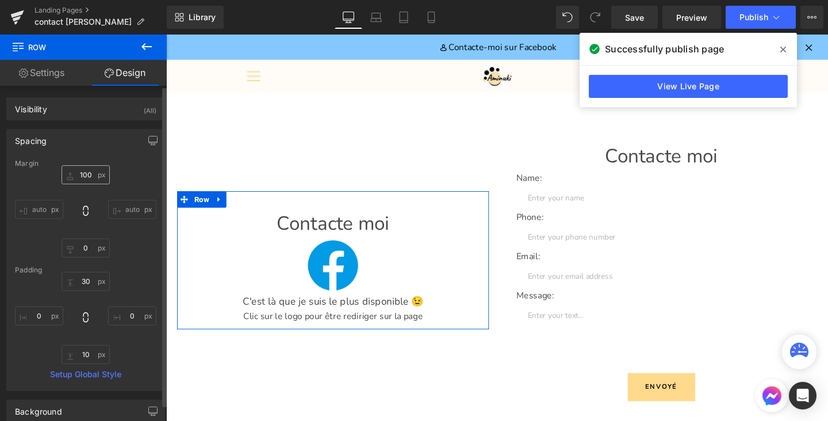
drag, startPoint x: 83, startPoint y: 184, endPoint x: 90, endPoint y: 177, distance: 10.2
click at [90, 177] on div "100px 100 auto auto 0px 0 auto auto" at bounding box center [86, 211] width 142 height 92
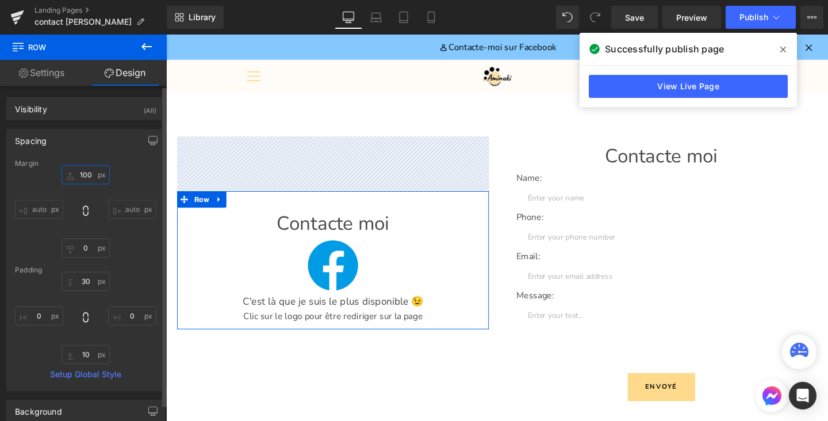
click at [90, 177] on input "100" at bounding box center [86, 174] width 48 height 19
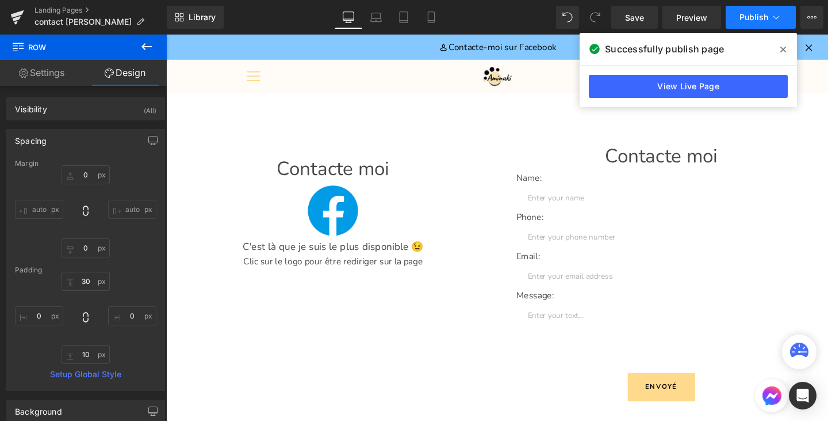
click at [746, 20] on span "Publish" at bounding box center [754, 17] width 29 height 9
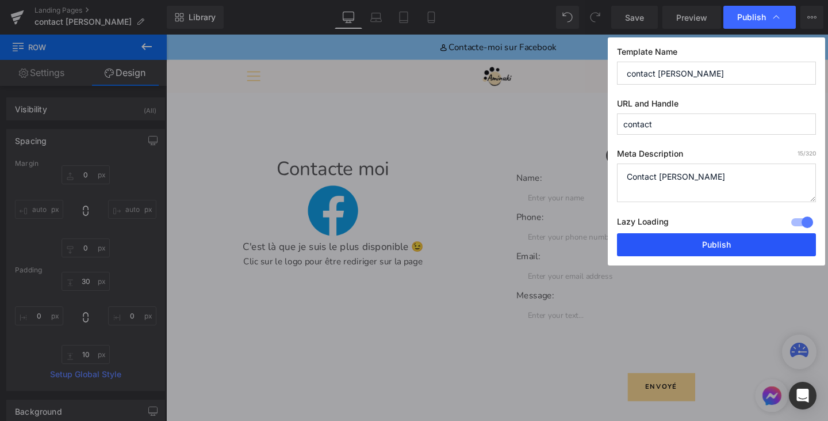
click at [683, 247] on button "Publish" at bounding box center [716, 244] width 199 height 23
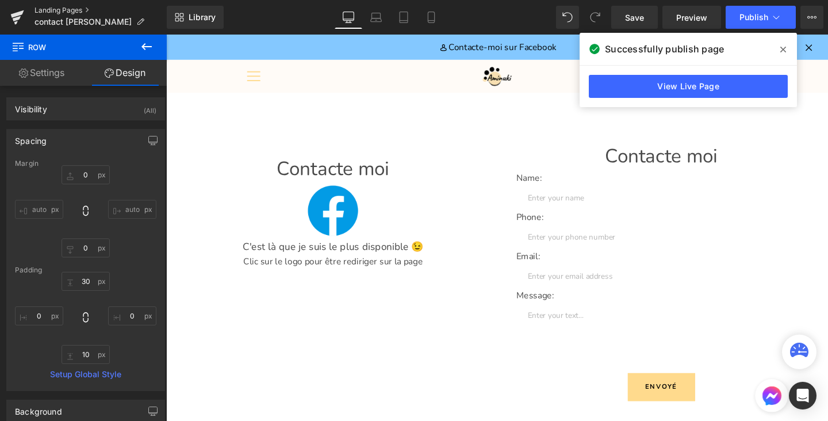
click at [40, 9] on link "Landing Pages" at bounding box center [101, 10] width 132 height 9
